Goal: Information Seeking & Learning: Learn about a topic

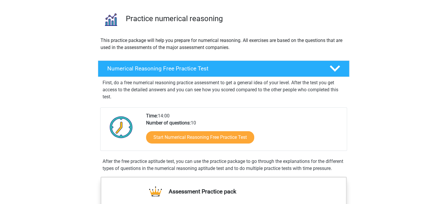
scroll to position [59, 0]
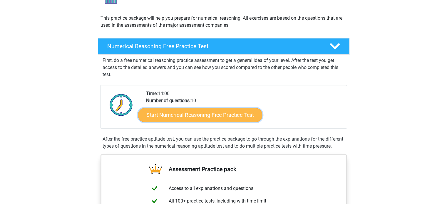
click at [201, 116] on link "Start Numerical Reasoning Free Practice Test" at bounding box center [200, 115] width 124 height 14
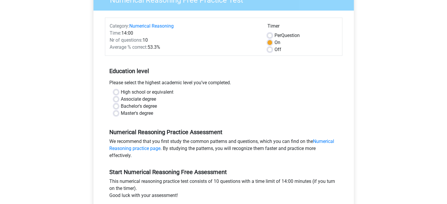
scroll to position [59, 0]
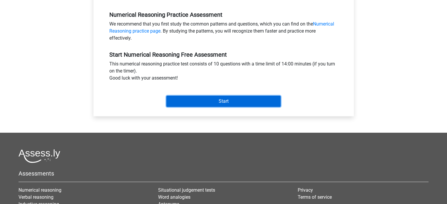
click at [221, 102] on input "Start" at bounding box center [223, 101] width 114 height 11
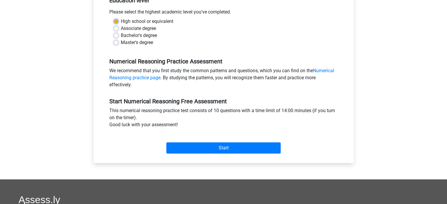
scroll to position [118, 0]
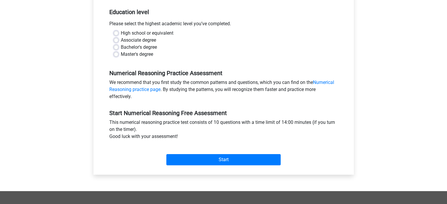
click at [121, 55] on label "Master's degree" at bounding box center [137, 54] width 32 height 7
click at [117, 55] on input "Master's degree" at bounding box center [116, 54] width 5 height 6
radio input "true"
click at [113, 33] on div "High school or equivalent Associate degree Bachelor's degree Master's degree" at bounding box center [223, 44] width 228 height 28
click at [121, 33] on label "High school or equivalent" at bounding box center [147, 33] width 53 height 7
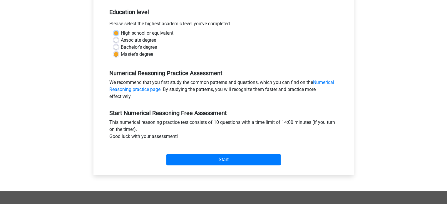
click at [114, 33] on input "High school or equivalent" at bounding box center [116, 33] width 5 height 6
radio input "true"
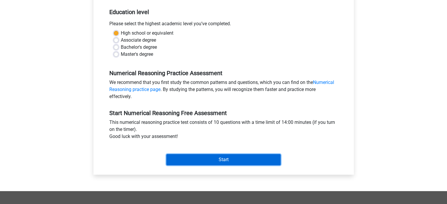
click at [203, 157] on input "Start" at bounding box center [223, 159] width 114 height 11
